Goal: Information Seeking & Learning: Learn about a topic

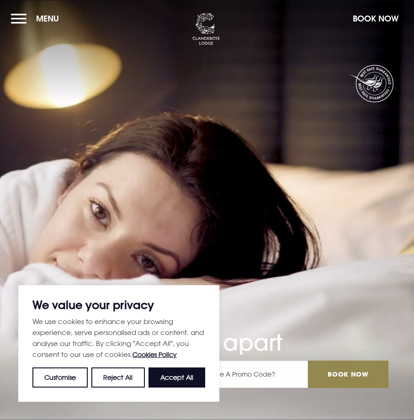
click at [19, 22] on button "Menu" at bounding box center [37, 19] width 53 height 20
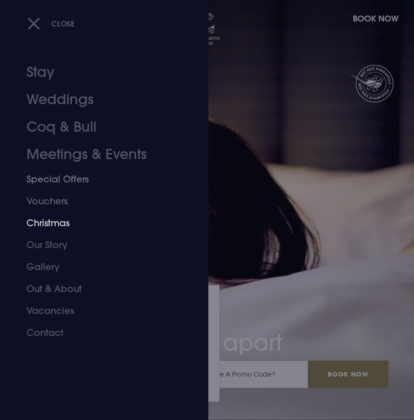
click at [58, 221] on link "Christmas" at bounding box center [98, 223] width 144 height 22
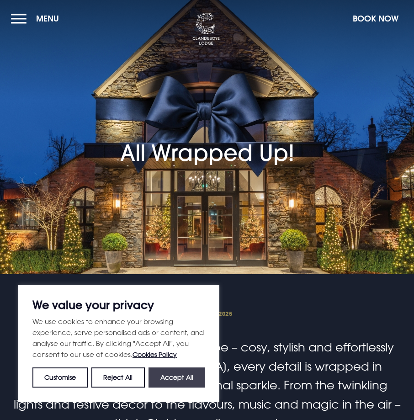
click at [165, 380] on button "Accept All" at bounding box center [176, 377] width 57 height 20
checkbox input "true"
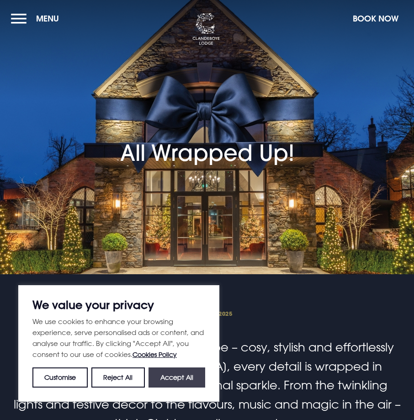
checkbox input "true"
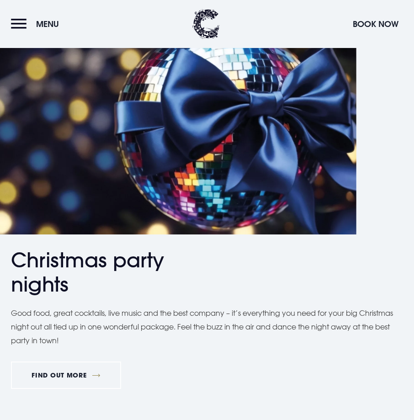
scroll to position [502, 0]
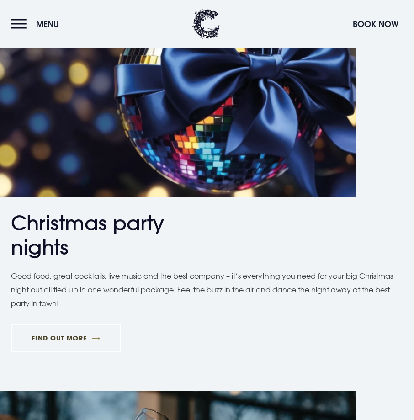
click at [77, 332] on link "FIND OUT MORE" at bounding box center [66, 337] width 110 height 27
